Goal: Task Accomplishment & Management: Manage account settings

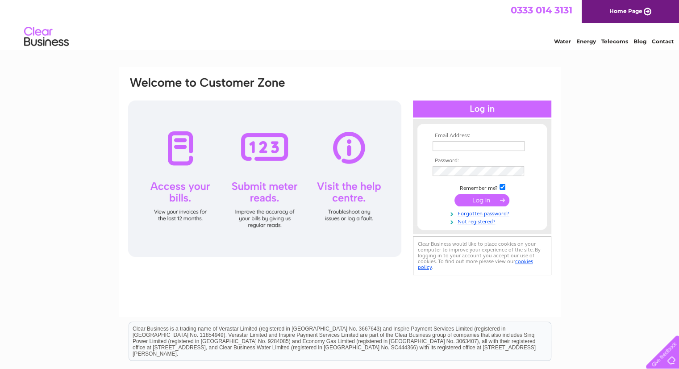
type input "SandyLeBeau@gmail.com"
click at [498, 200] on input "submit" at bounding box center [482, 200] width 55 height 13
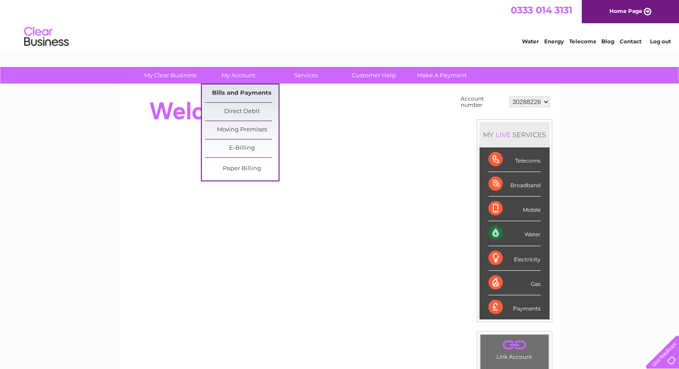
click at [240, 92] on link "Bills and Payments" at bounding box center [242, 93] width 74 height 18
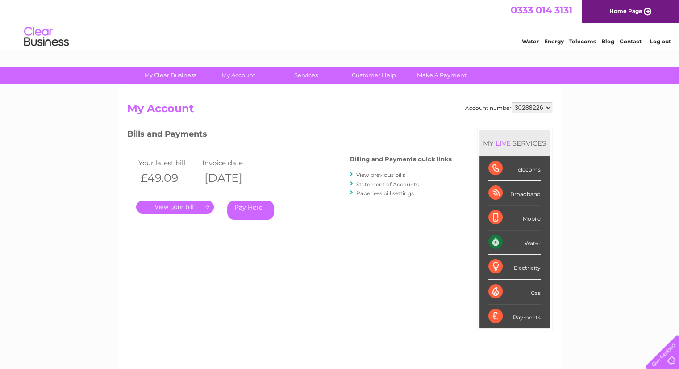
click at [203, 204] on link "." at bounding box center [175, 207] width 78 height 13
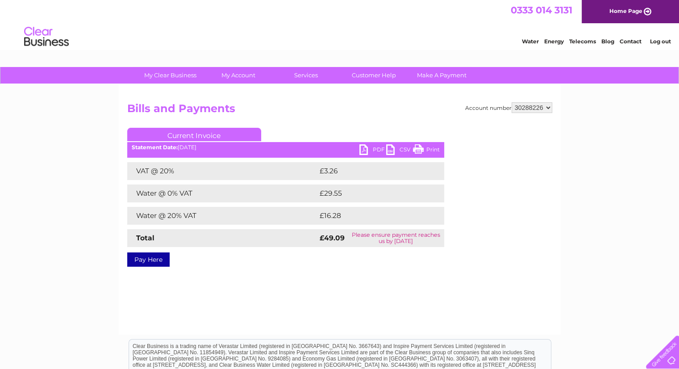
click at [366, 148] on link "PDF" at bounding box center [372, 150] width 27 height 13
click at [379, 149] on link "PDF" at bounding box center [372, 150] width 27 height 13
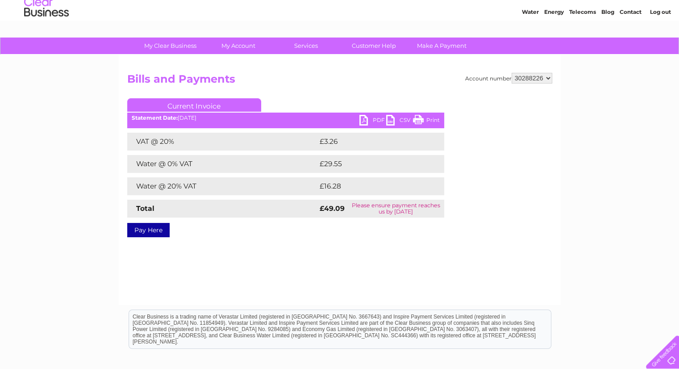
scroll to position [45, 0]
